Goal: Navigation & Orientation: Go to known website

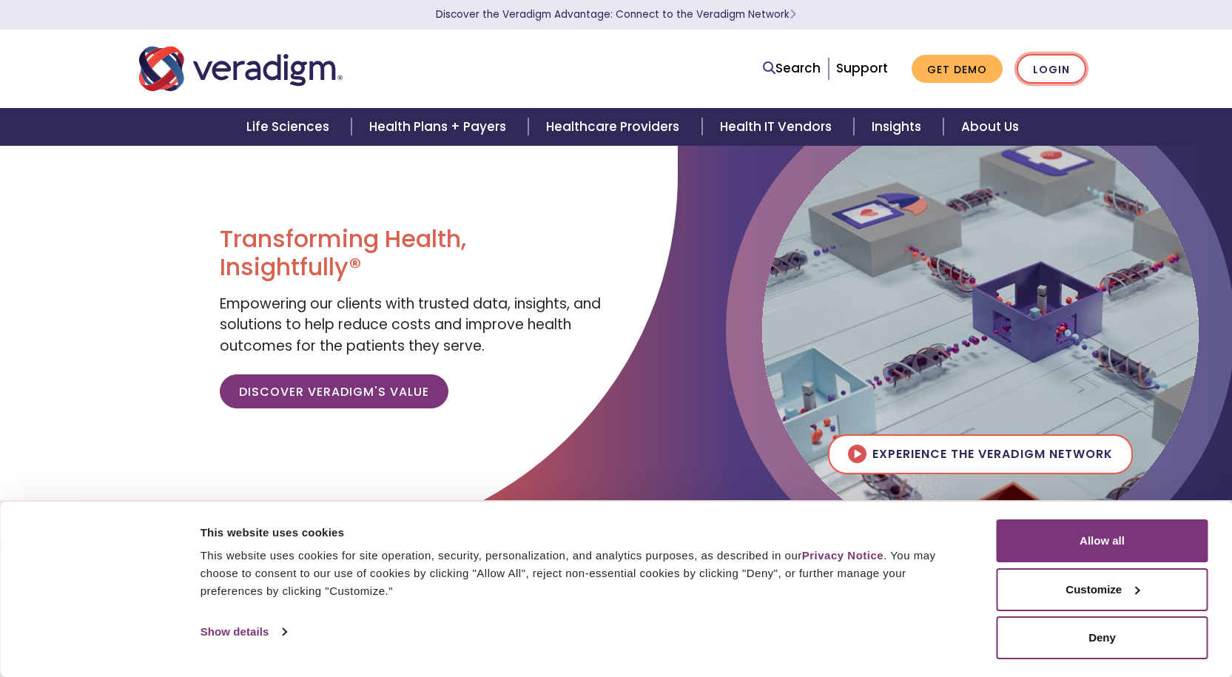
click at [1035, 67] on link "Login" at bounding box center [1052, 69] width 70 height 30
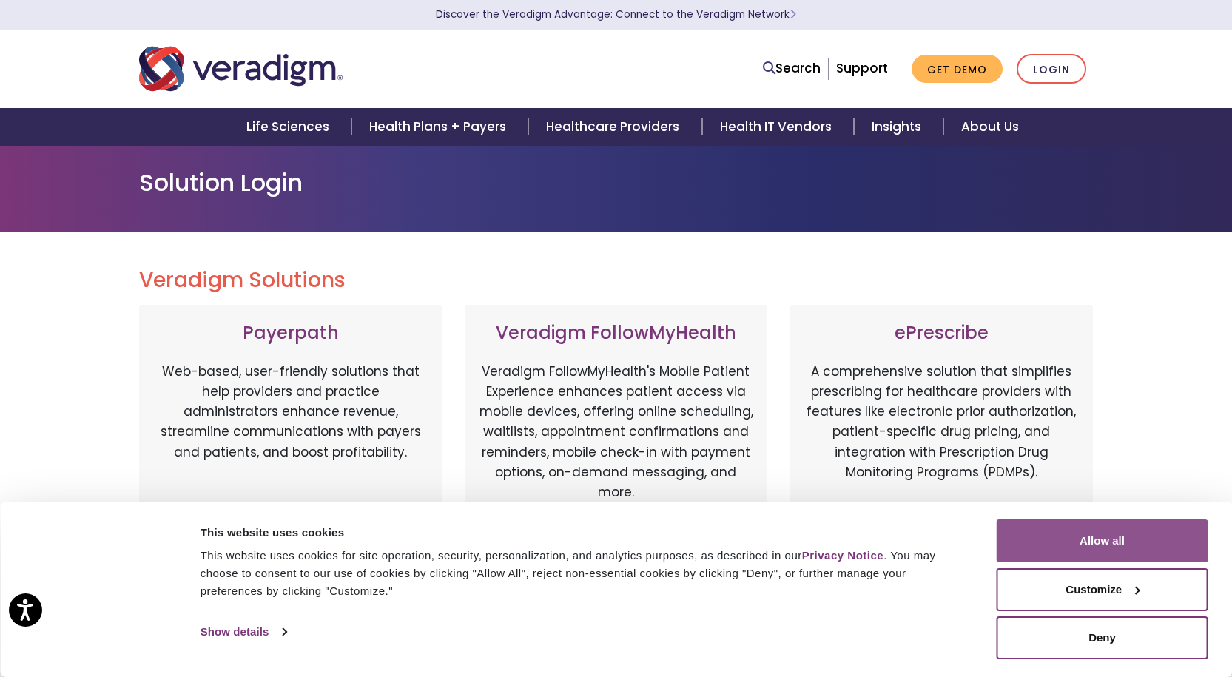
click at [1124, 546] on button "Allow all" at bounding box center [1103, 541] width 212 height 43
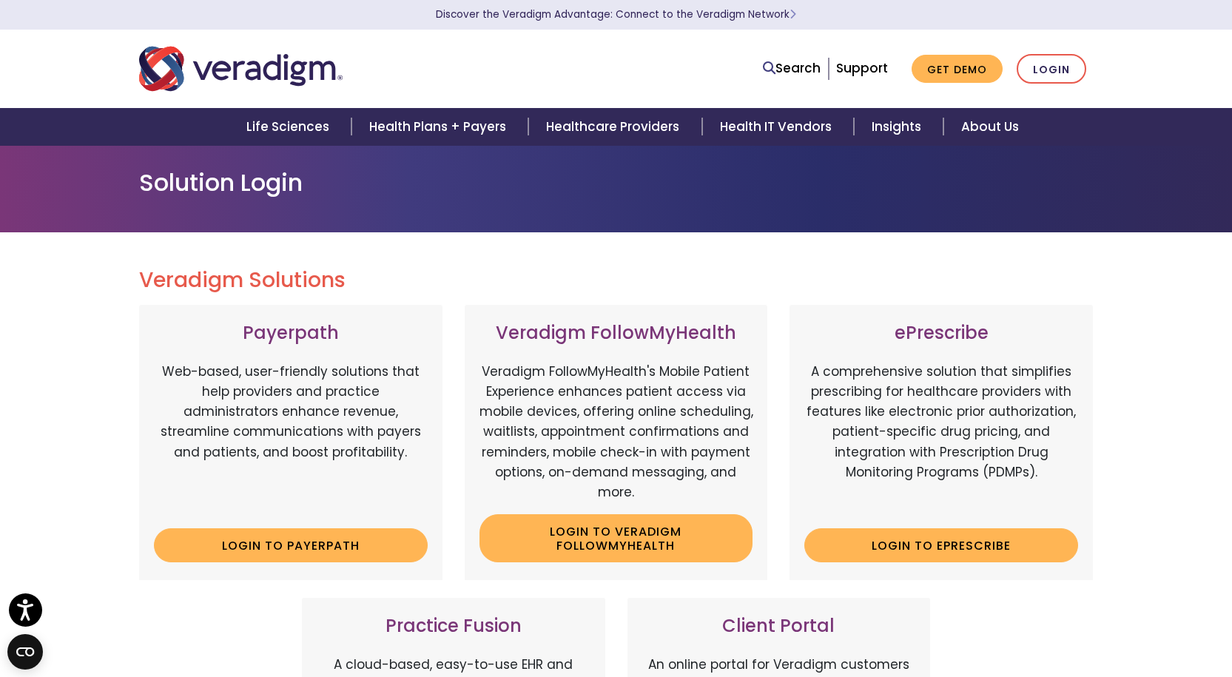
scroll to position [592, 0]
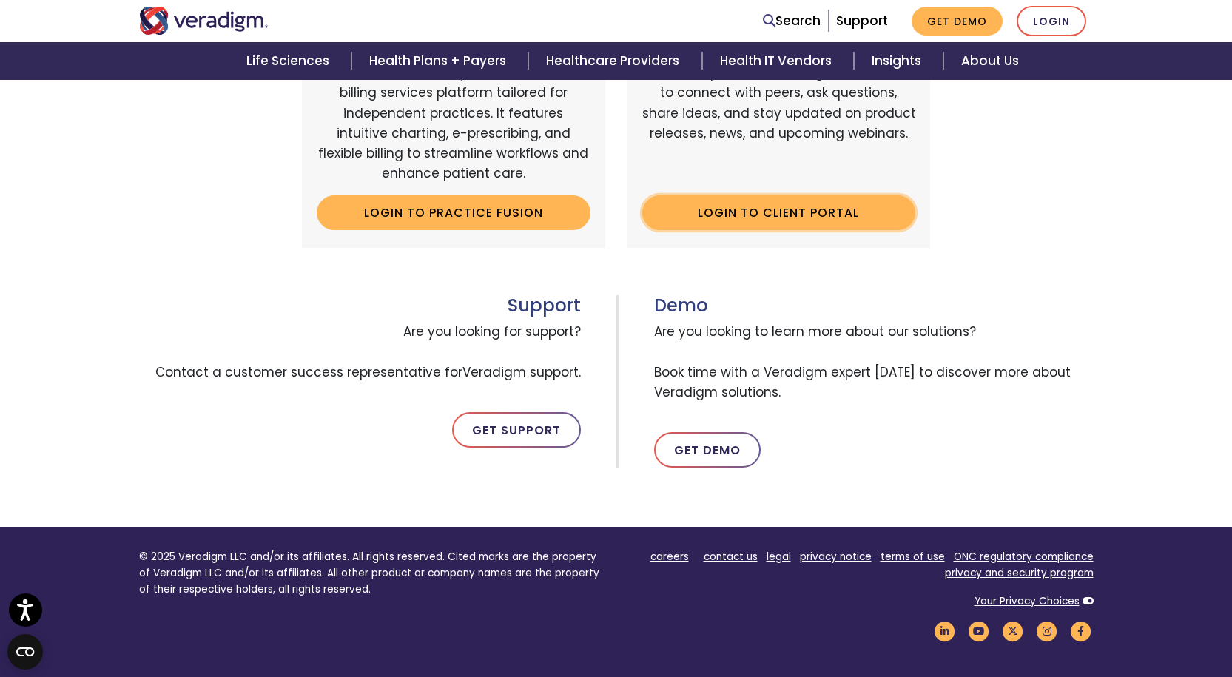
click at [764, 221] on link "Login to Client Portal" at bounding box center [779, 212] width 274 height 34
